Goal: Task Accomplishment & Management: Manage account settings

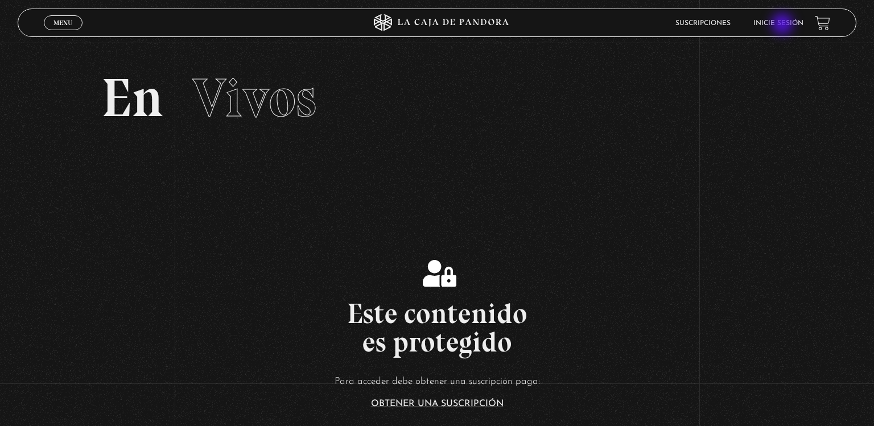
click at [784, 25] on link "Inicie sesión" at bounding box center [779, 23] width 50 height 7
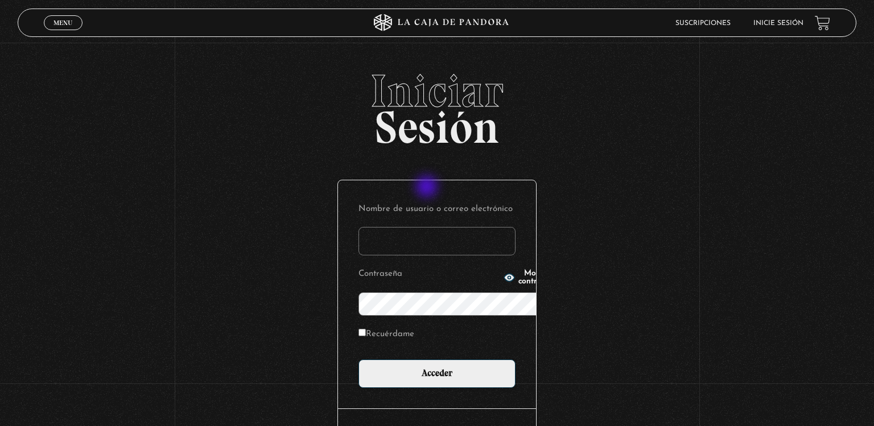
click at [428, 227] on input "Nombre de usuario o correo electrónico" at bounding box center [437, 241] width 157 height 28
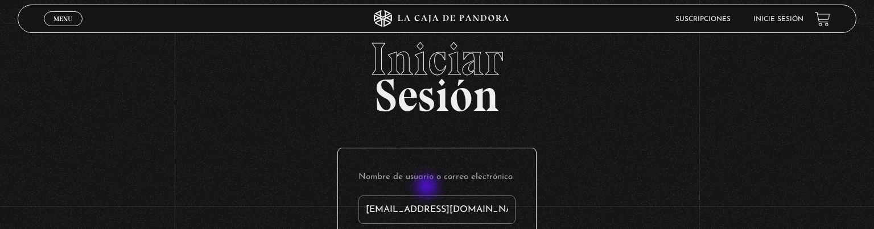
type input "[EMAIL_ADDRESS][DOMAIN_NAME]"
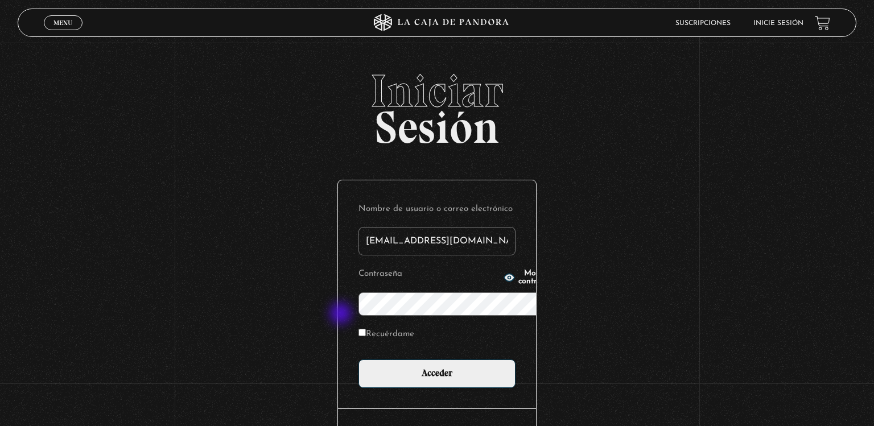
click at [359, 329] on input "Recuérdame" at bounding box center [362, 332] width 7 height 7
checkbox input "true"
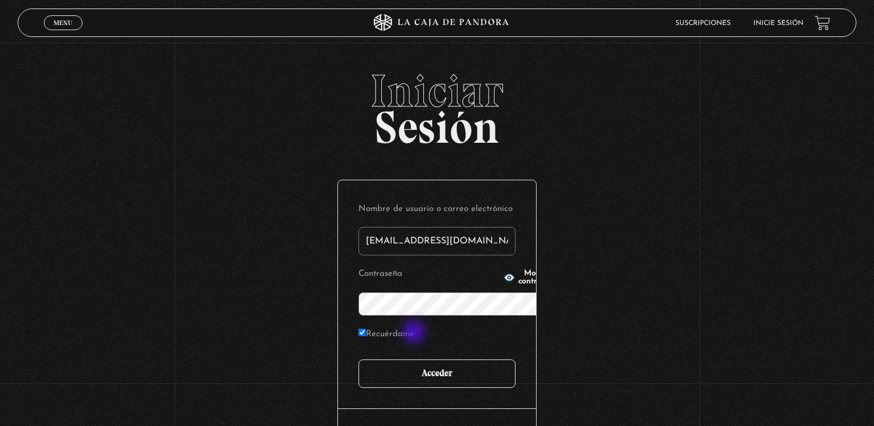
click at [415, 360] on input "Acceder" at bounding box center [437, 374] width 157 height 28
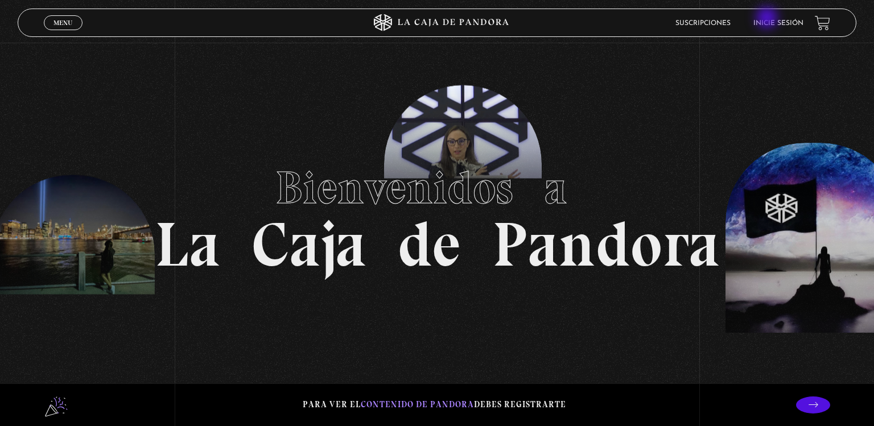
click at [769, 19] on li "Inicie sesión" at bounding box center [779, 23] width 50 height 18
